Goal: Find specific page/section: Find specific page/section

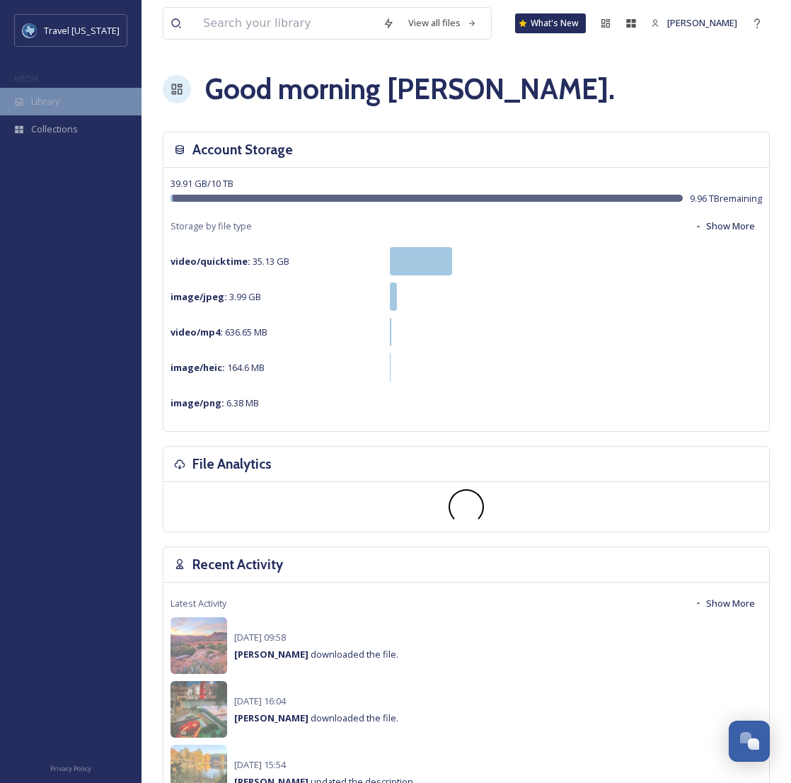
click at [62, 108] on div "Library" at bounding box center [71, 102] width 142 height 28
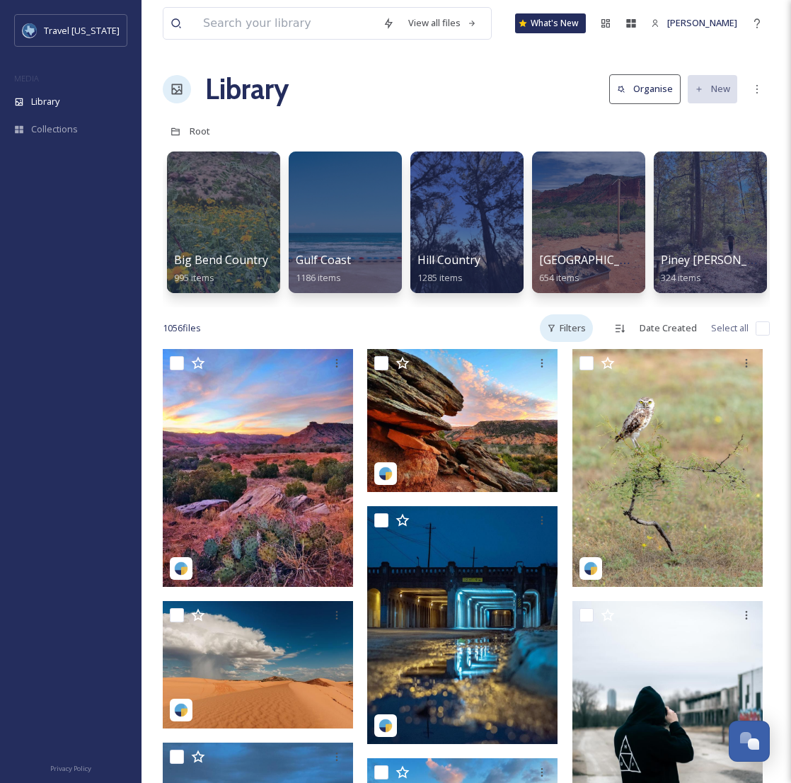
click at [593, 340] on div "Filters" at bounding box center [566, 328] width 53 height 28
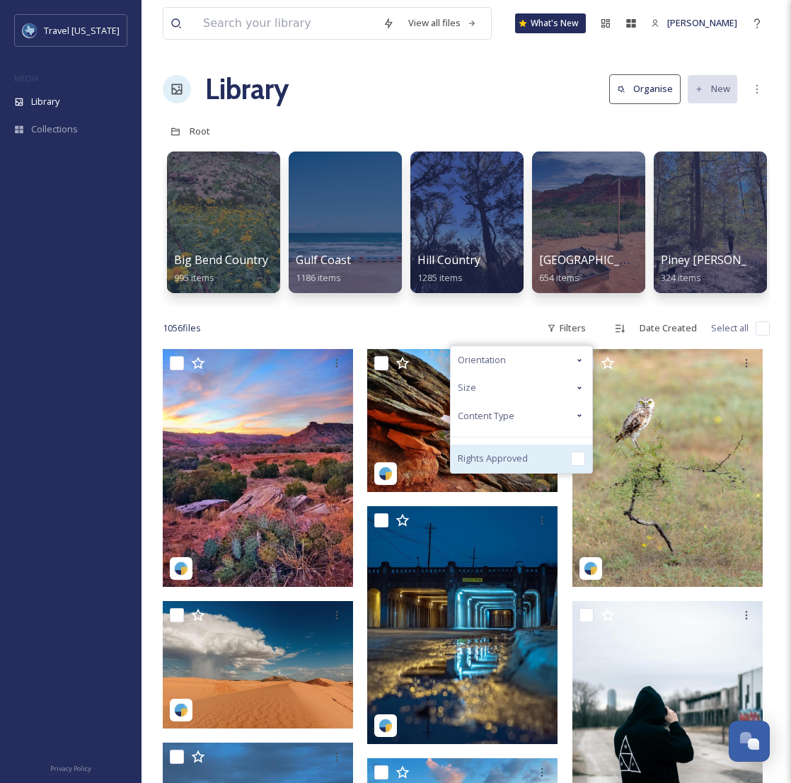
click at [521, 465] on span "Rights Approved" at bounding box center [493, 458] width 70 height 13
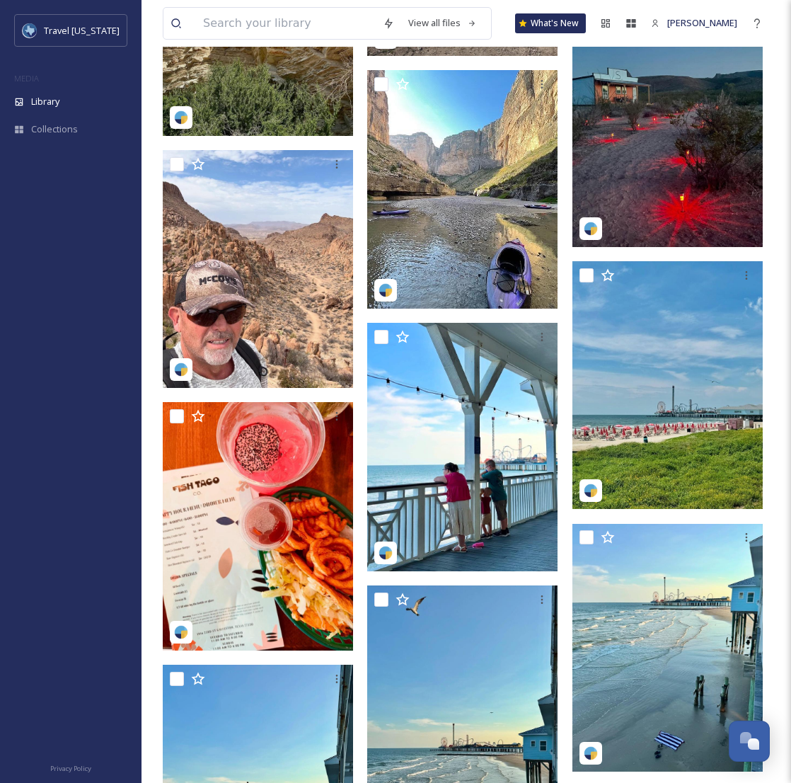
scroll to position [1982, 0]
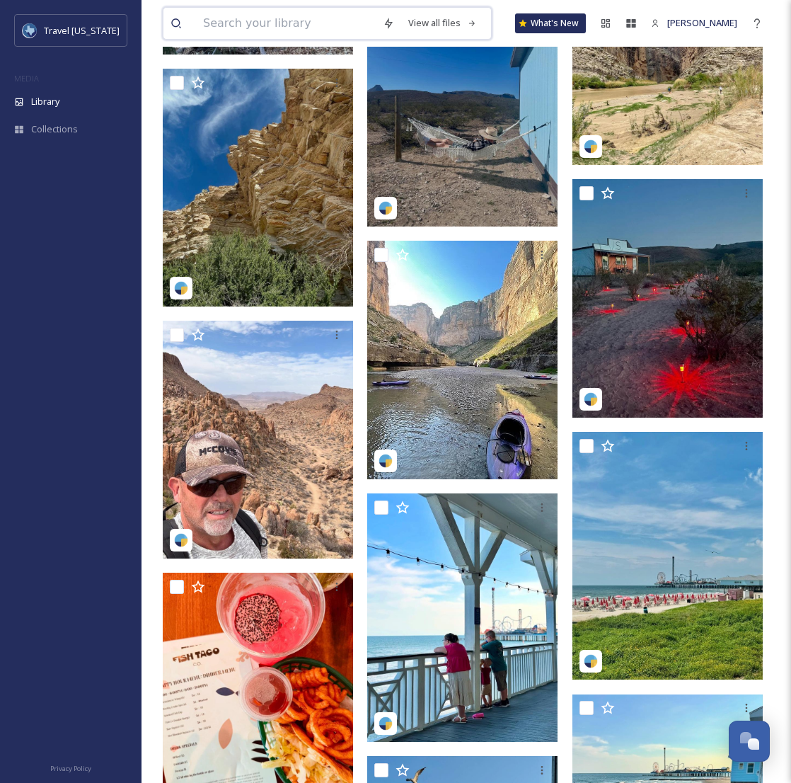
click at [284, 27] on input at bounding box center [286, 23] width 180 height 31
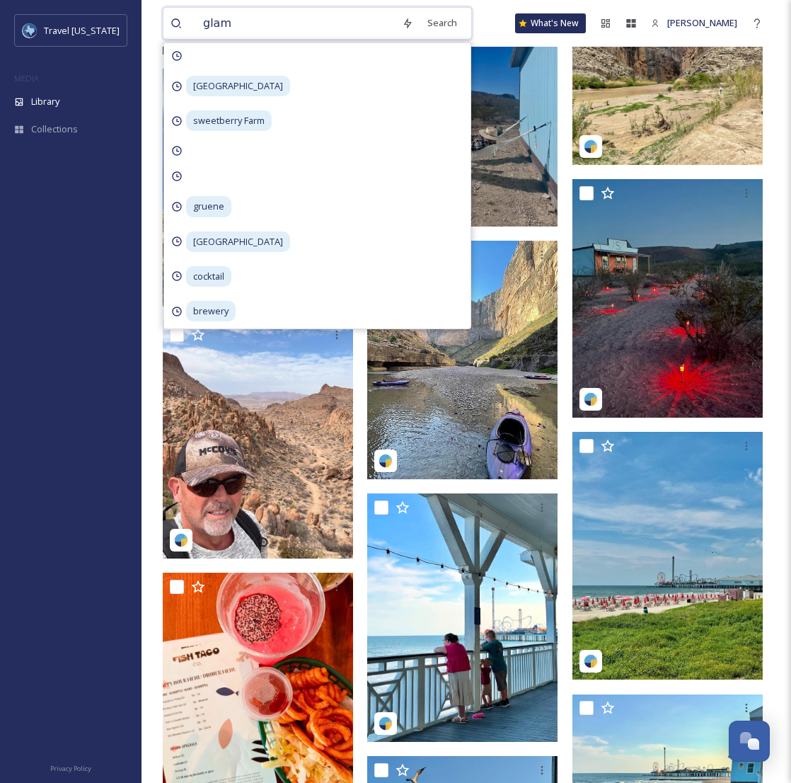
type input "glamp"
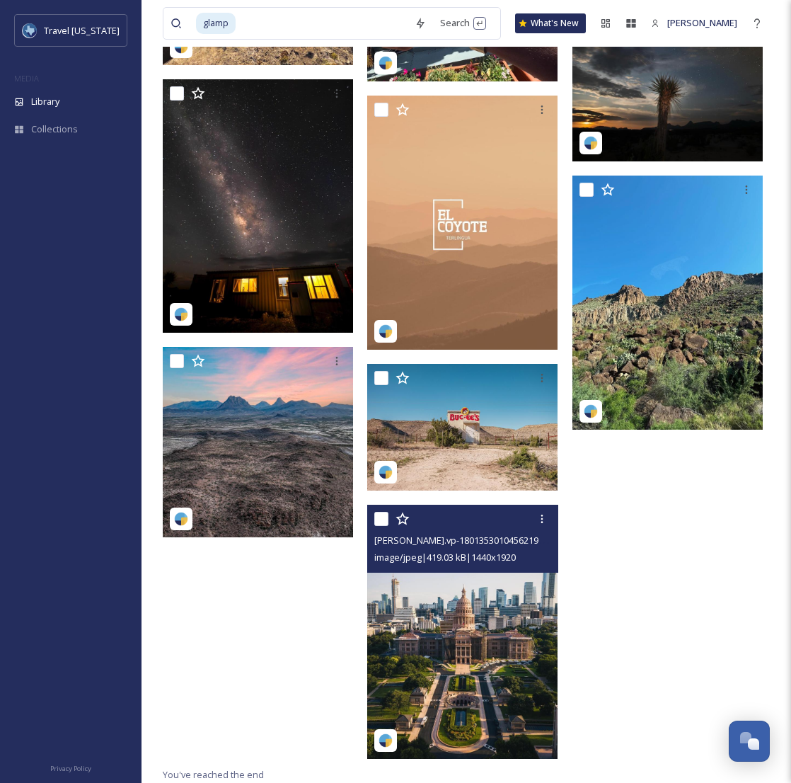
scroll to position [12961, 0]
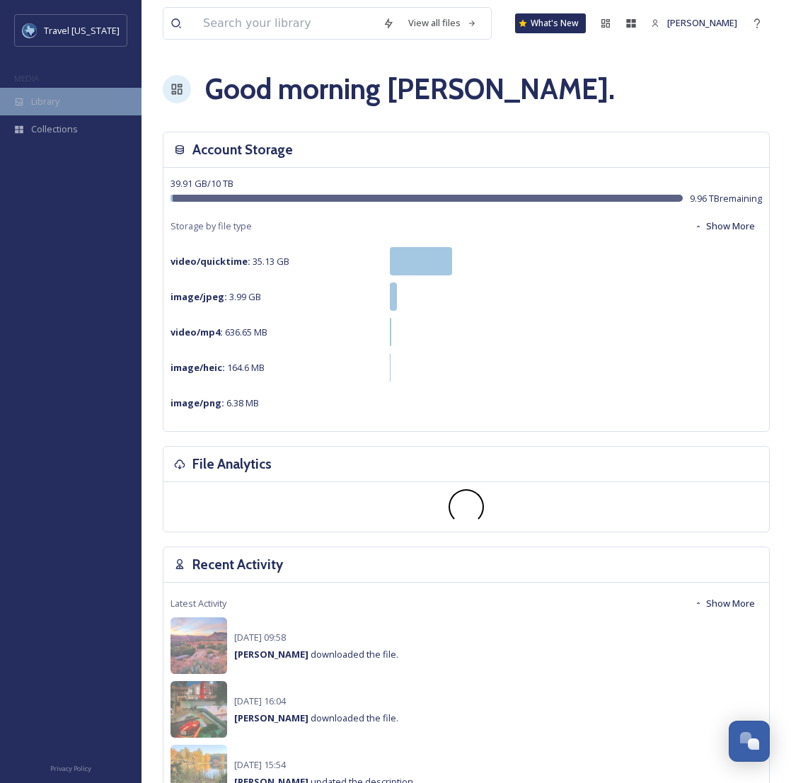
click at [46, 100] on span "Library" at bounding box center [45, 101] width 28 height 13
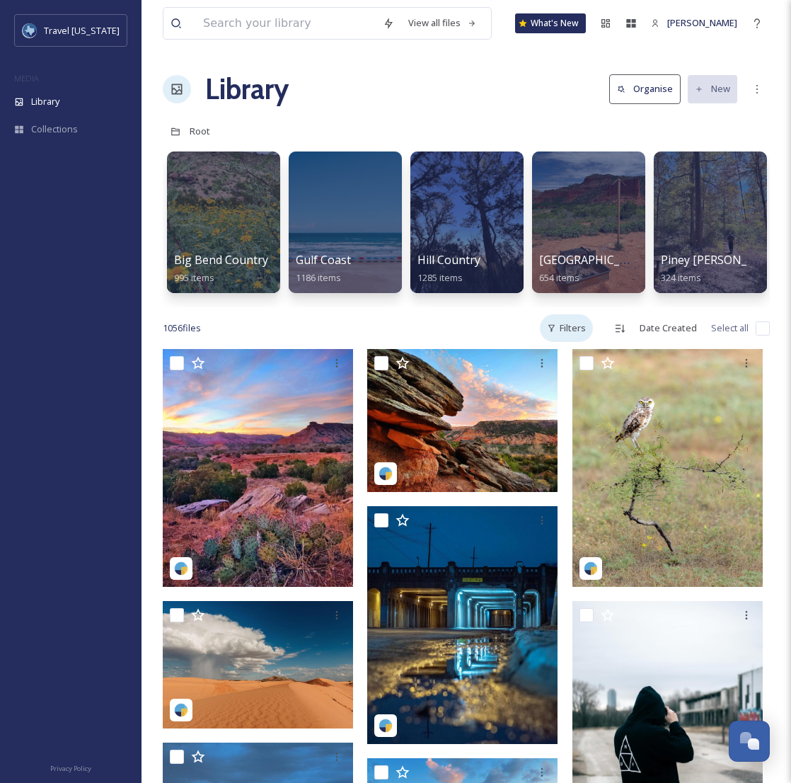
click at [581, 342] on div "Filters" at bounding box center [566, 328] width 53 height 28
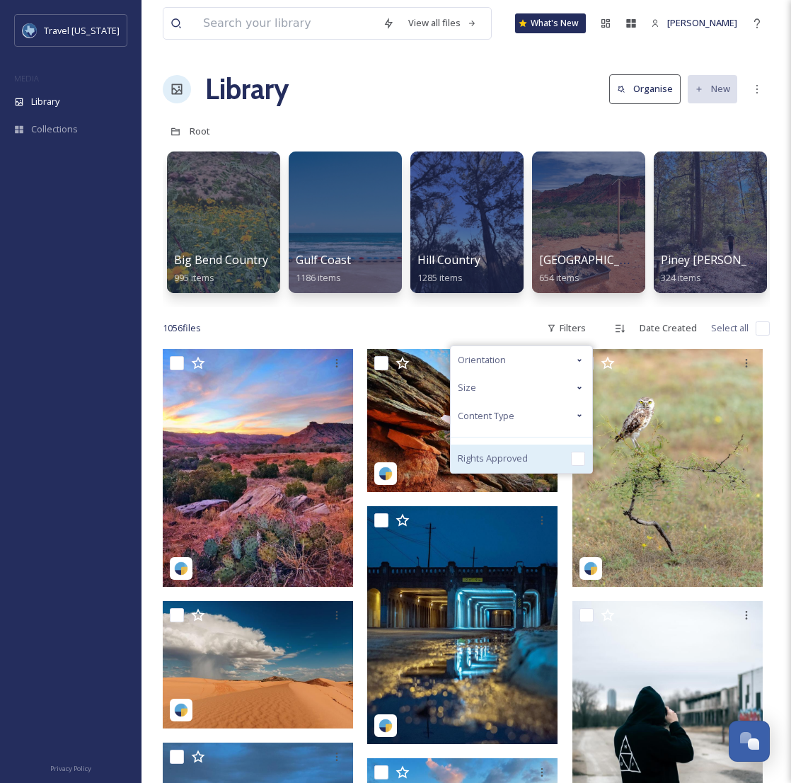
click at [575, 466] on input "checkbox" at bounding box center [578, 459] width 14 height 14
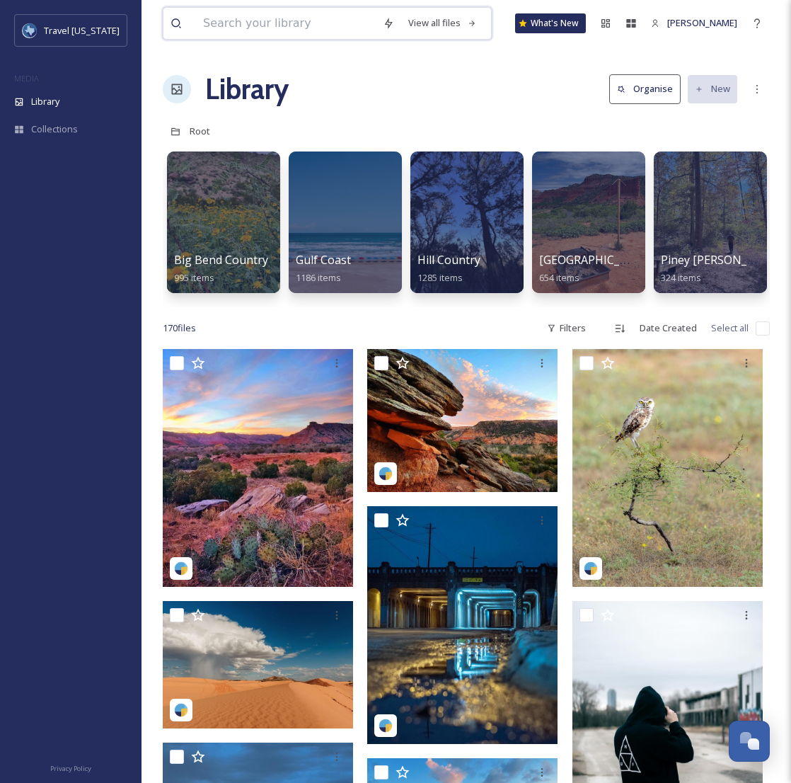
click at [264, 19] on input at bounding box center [286, 23] width 180 height 31
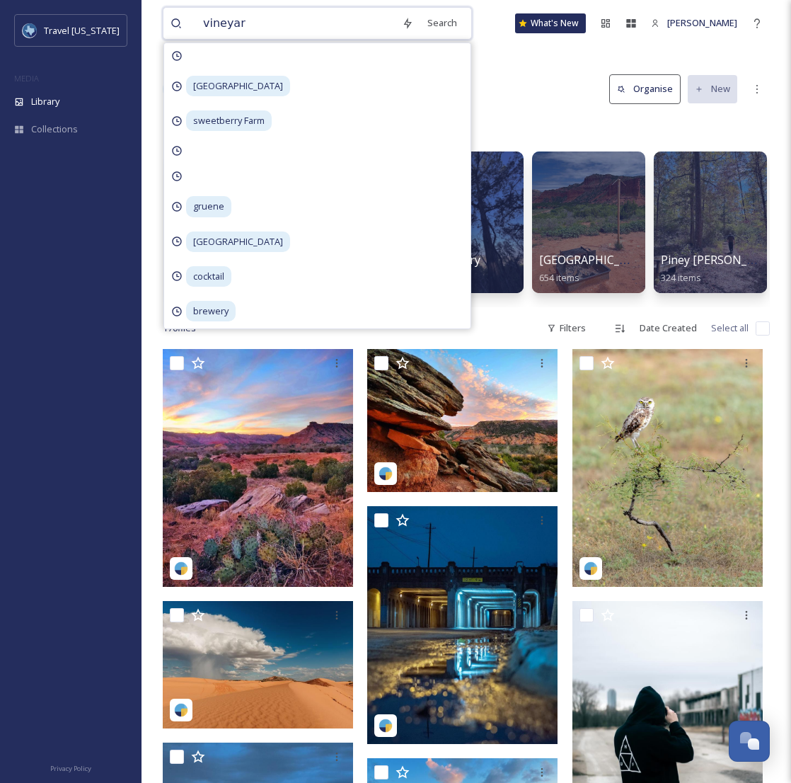
type input "vineyard"
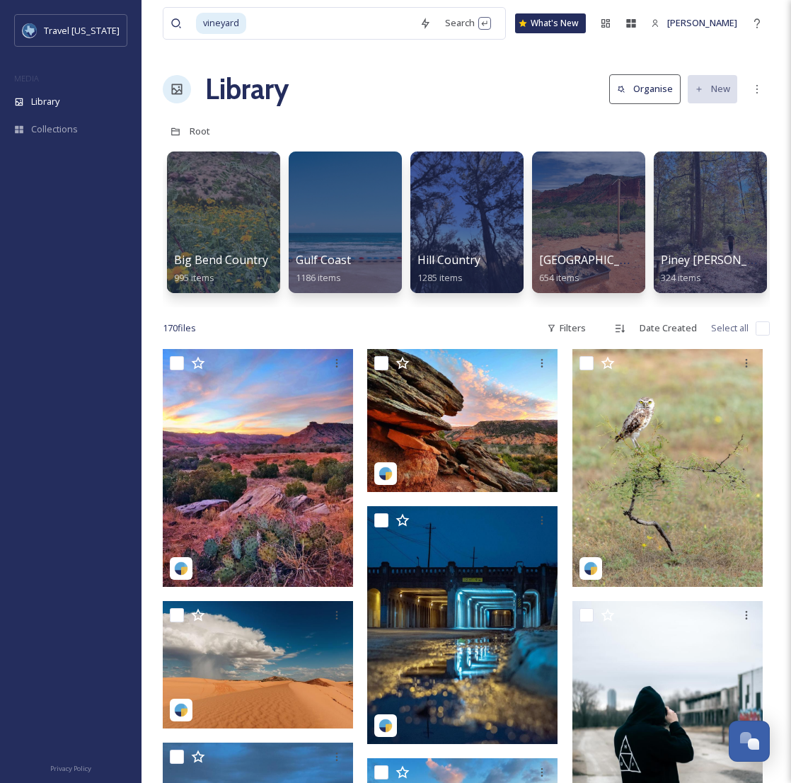
click at [459, 25] on div "Search Press Enter to search" at bounding box center [468, 23] width 60 height 28
